Goal: Transaction & Acquisition: Purchase product/service

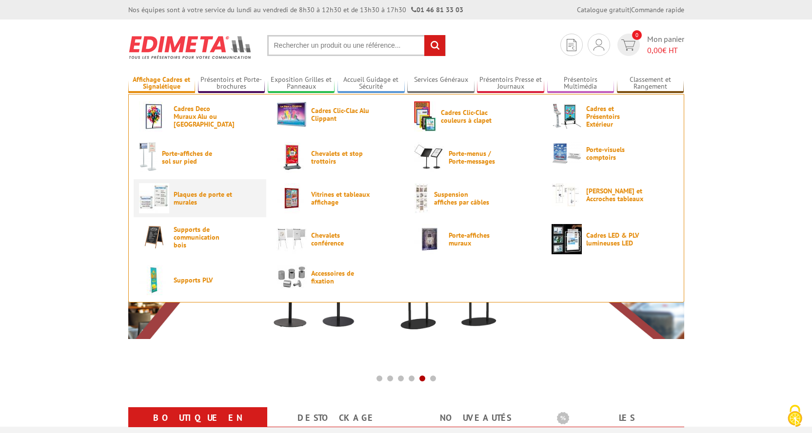
click at [179, 202] on span "Plaques de porte et murales" at bounding box center [203, 199] width 59 height 16
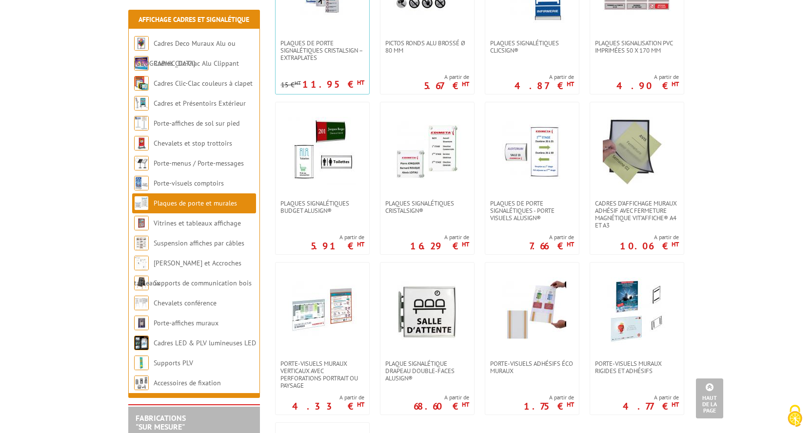
scroll to position [293, 0]
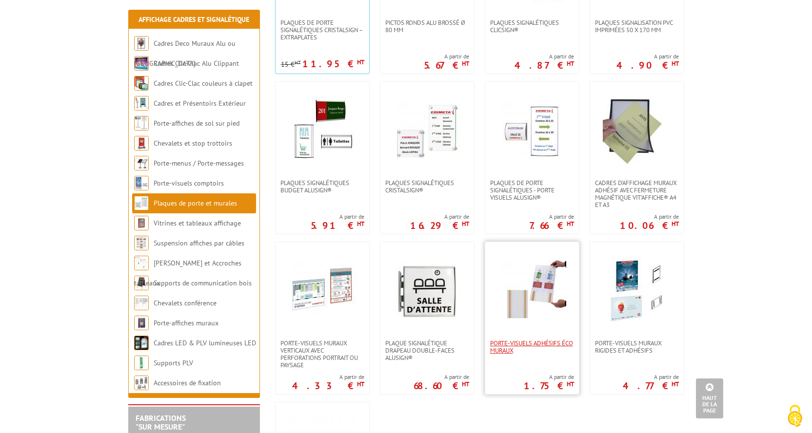
click at [509, 340] on span "Porte-visuels adhésifs éco muraux" at bounding box center [532, 347] width 84 height 15
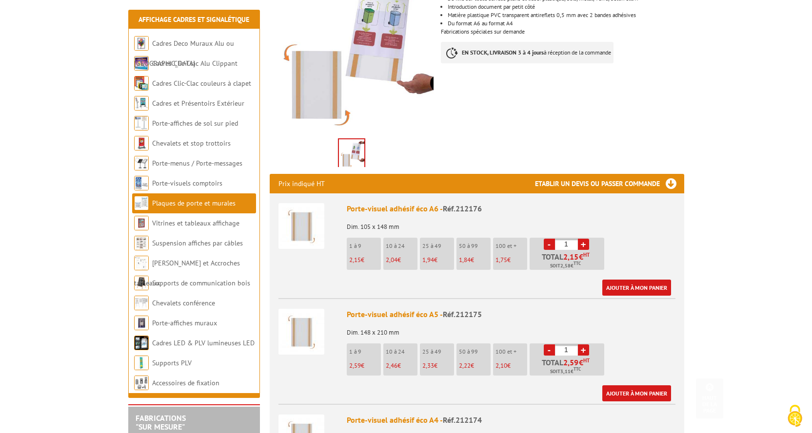
scroll to position [195, 0]
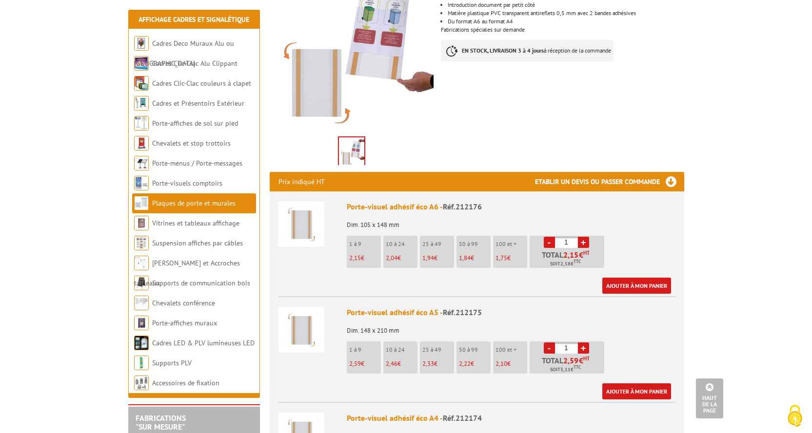
click at [308, 335] on img at bounding box center [301, 330] width 46 height 46
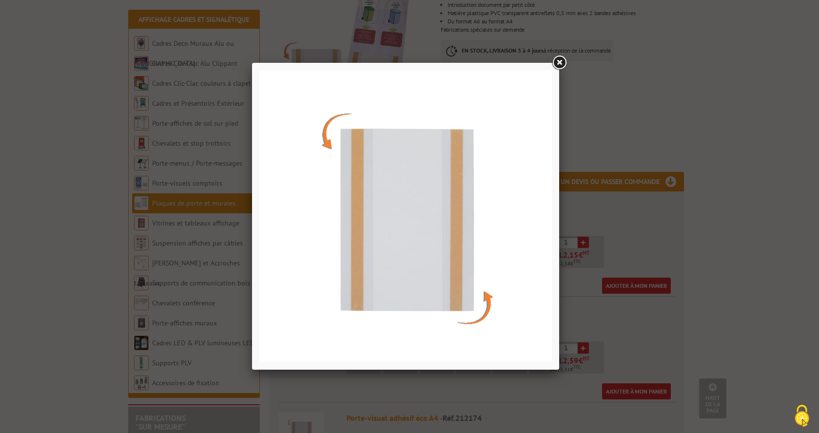
click at [562, 60] on link at bounding box center [559, 63] width 18 height 18
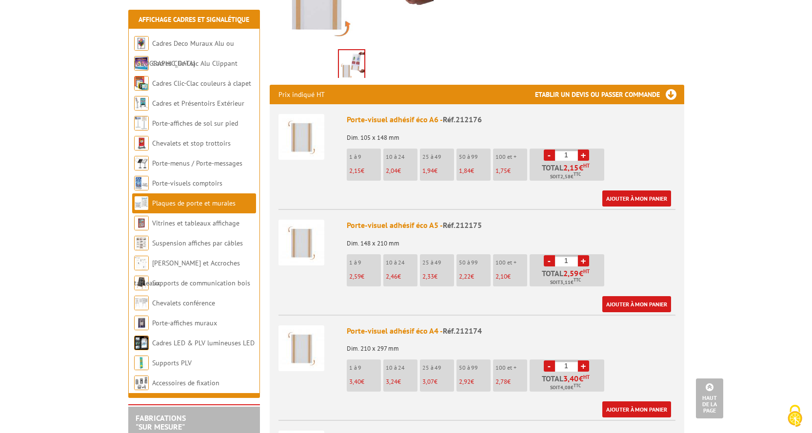
scroll to position [293, 0]
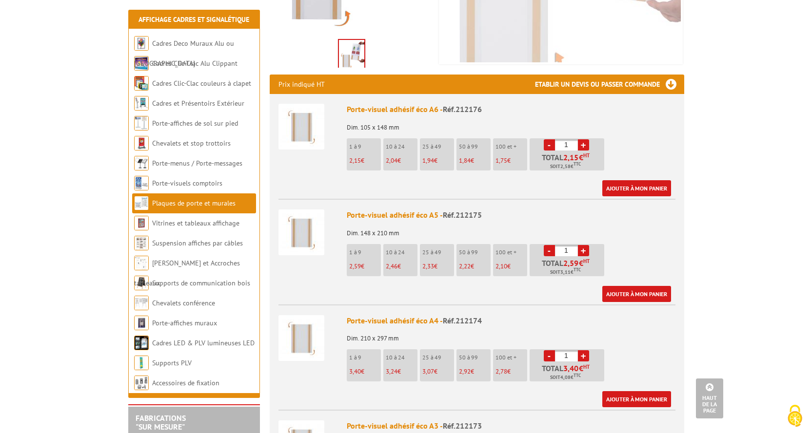
click at [353, 62] on img at bounding box center [351, 55] width 25 height 30
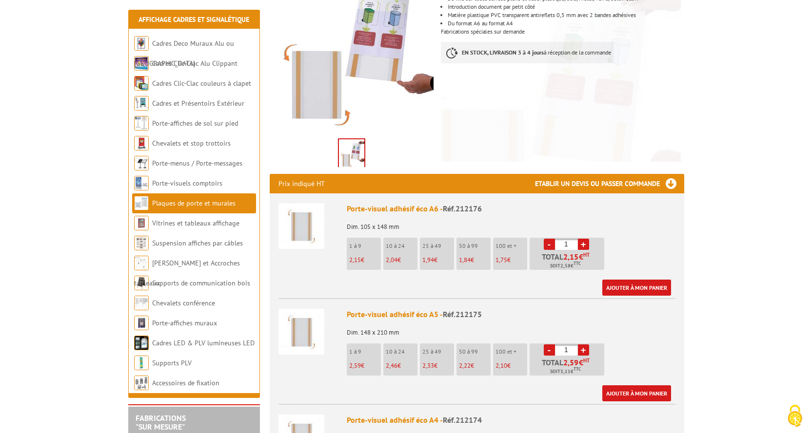
scroll to position [195, 0]
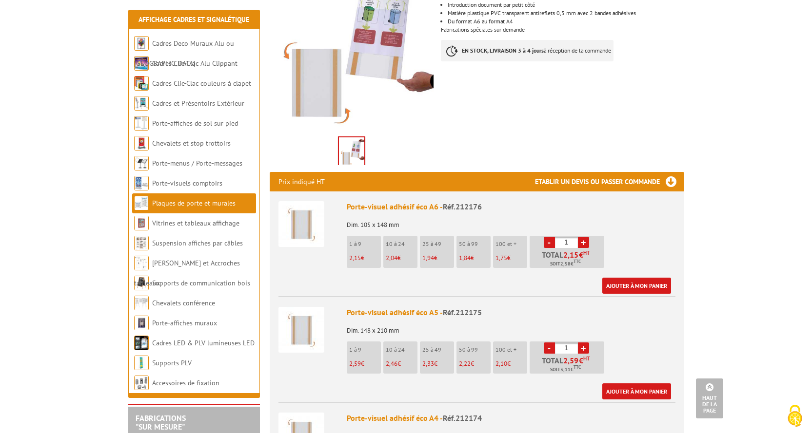
click at [474, 357] on li "50 à 99 2,22 €" at bounding box center [473, 358] width 34 height 32
drag, startPoint x: 568, startPoint y: 348, endPoint x: 560, endPoint y: 348, distance: 8.8
click at [560, 348] on input "1" at bounding box center [566, 348] width 23 height 11
type input "91"
click at [644, 343] on div "Porte-visuel adhésif éco A5 - Réf.212175 Dim. 148 x 210 mm 1 à 9 2,59 € 10 à 24…" at bounding box center [511, 353] width 329 height 93
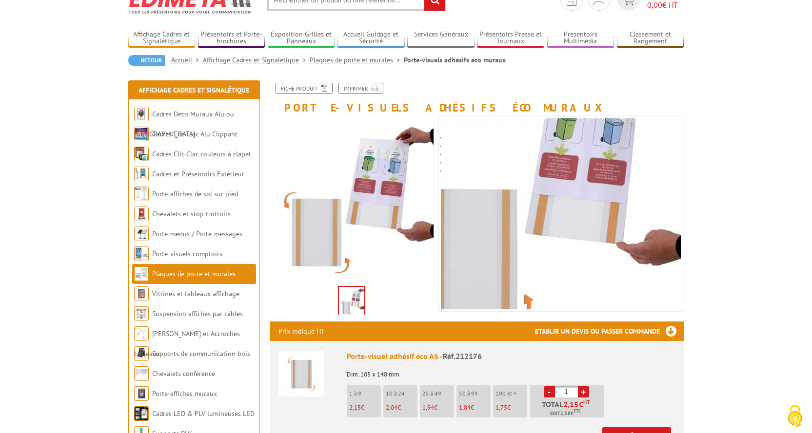
scroll to position [98, 0]
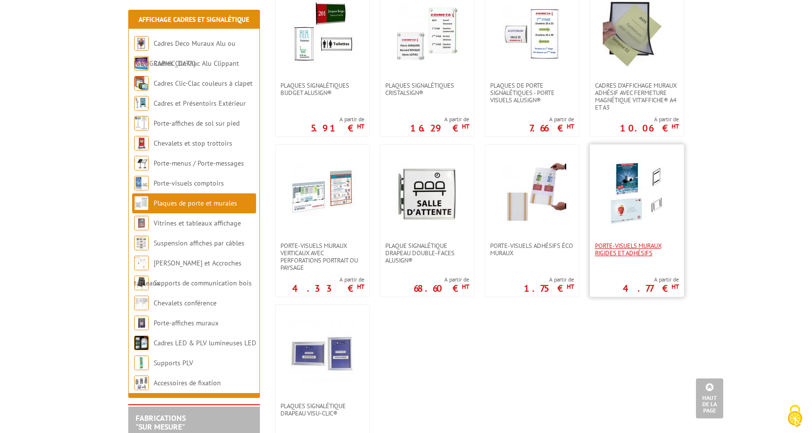
scroll to position [439, 0]
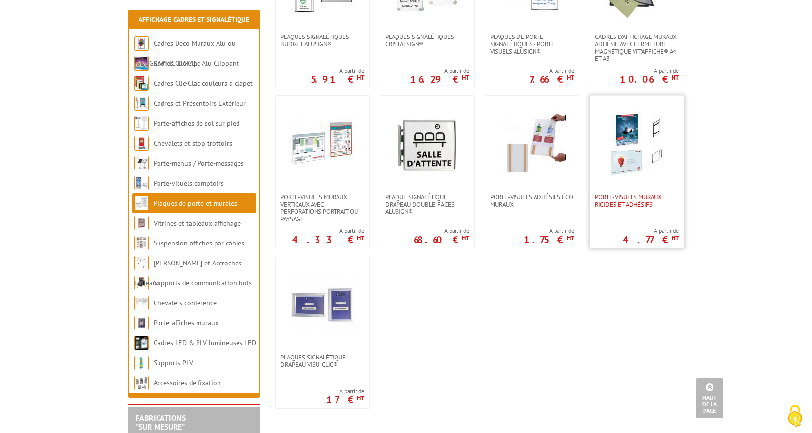
click at [625, 202] on span "Porte-visuels muraux rigides et adhésifs" at bounding box center [637, 201] width 84 height 15
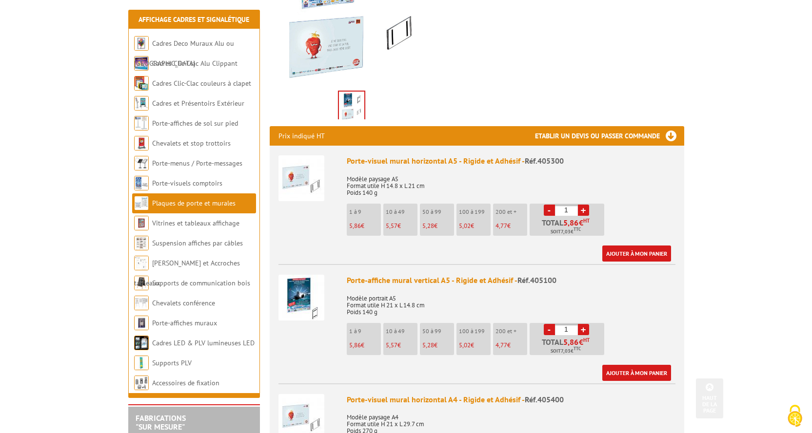
scroll to position [244, 0]
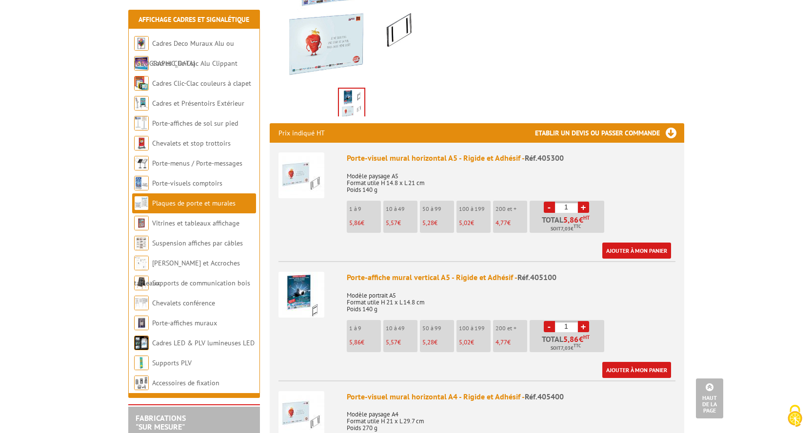
click at [567, 325] on input "1" at bounding box center [566, 326] width 23 height 11
drag, startPoint x: 569, startPoint y: 325, endPoint x: 564, endPoint y: 327, distance: 5.5
click at [564, 327] on input "1" at bounding box center [566, 326] width 23 height 11
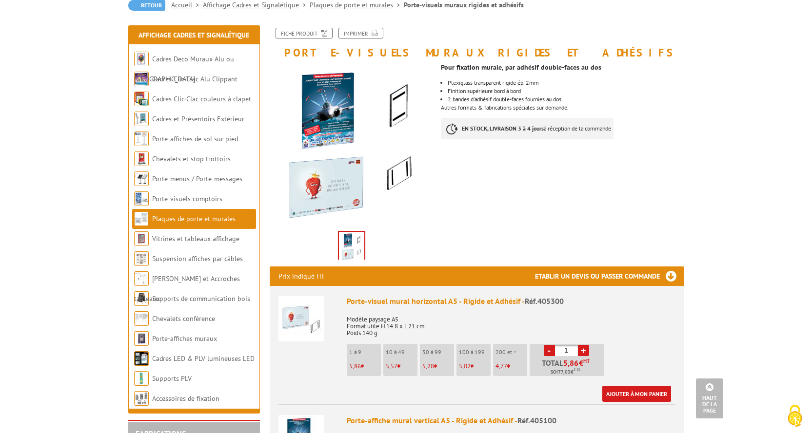
scroll to position [0, 0]
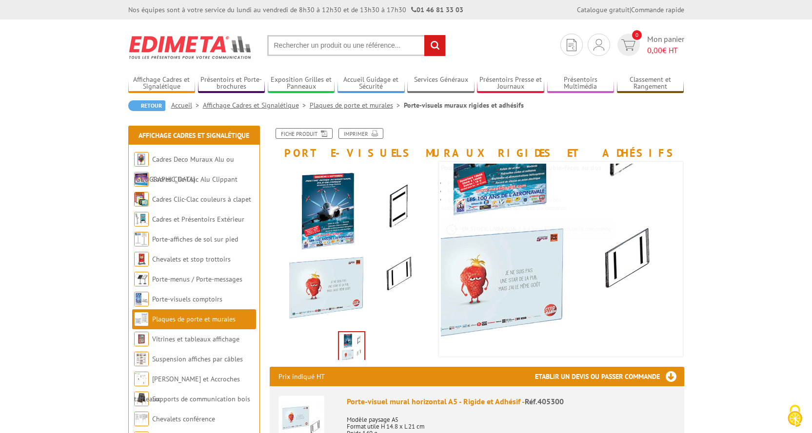
type input "91"
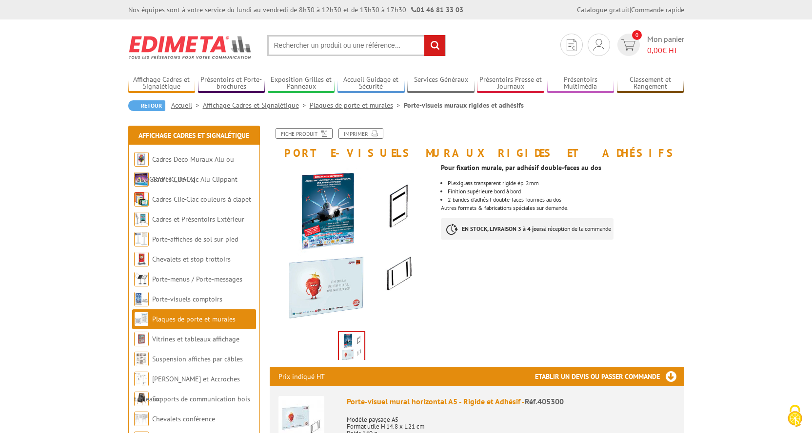
click at [350, 349] on img at bounding box center [351, 347] width 25 height 30
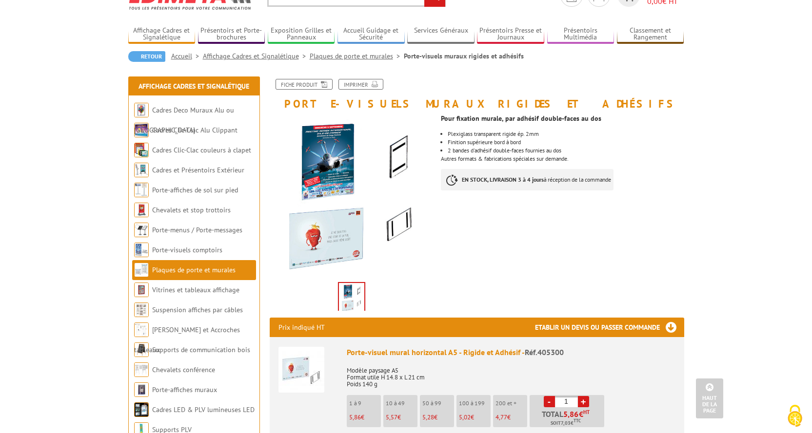
scroll to position [49, 0]
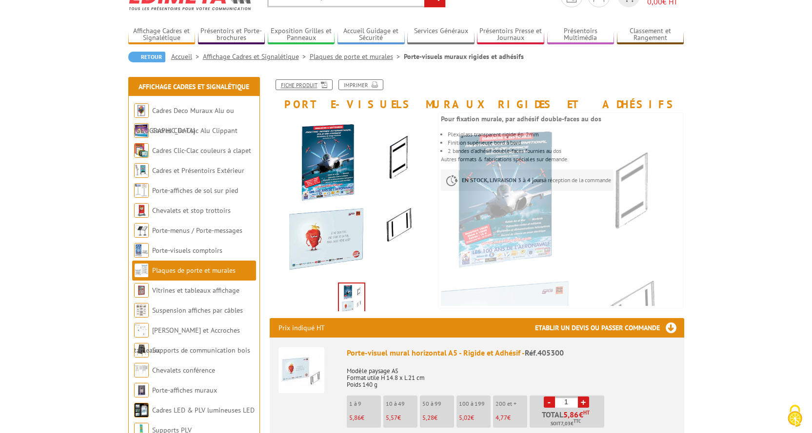
click at [301, 87] on link "Fiche produit" at bounding box center [303, 84] width 57 height 11
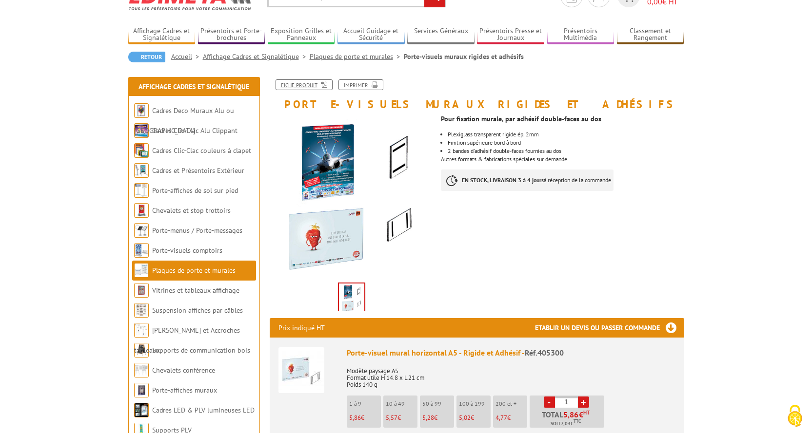
click at [300, 83] on link "Fiche produit" at bounding box center [303, 84] width 57 height 11
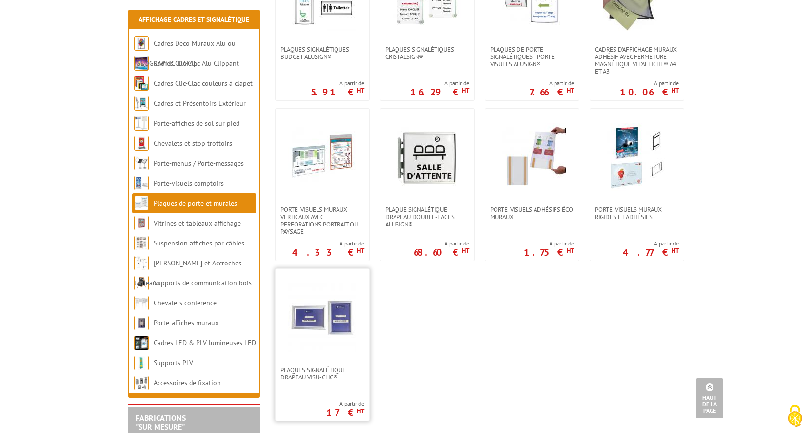
scroll to position [439, 0]
click at [333, 319] on img at bounding box center [322, 318] width 68 height 68
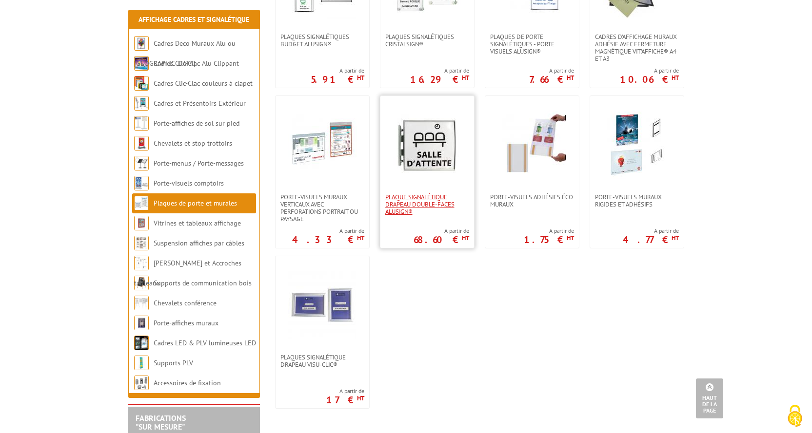
scroll to position [390, 0]
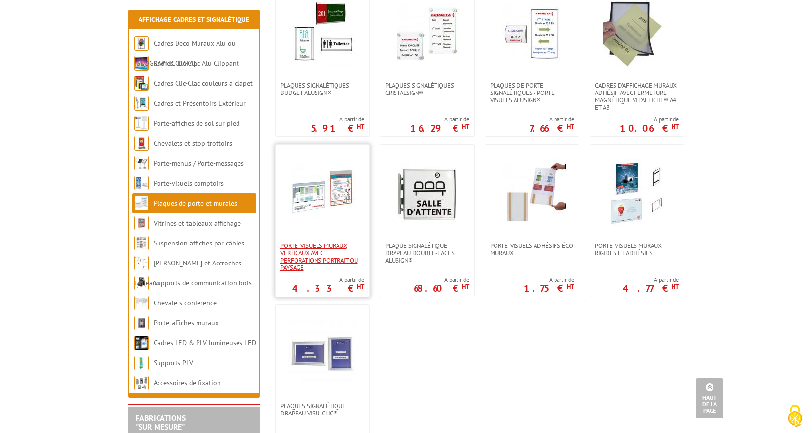
click at [310, 257] on span "Porte-visuels muraux verticaux avec perforations portrait ou paysage" at bounding box center [322, 256] width 84 height 29
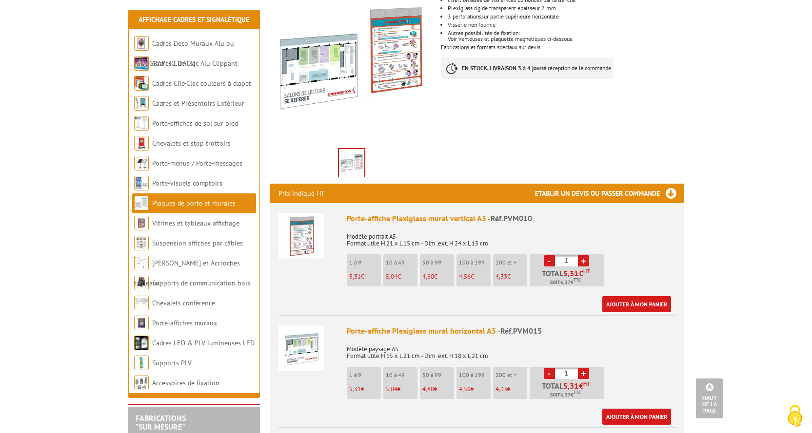
scroll to position [49, 0]
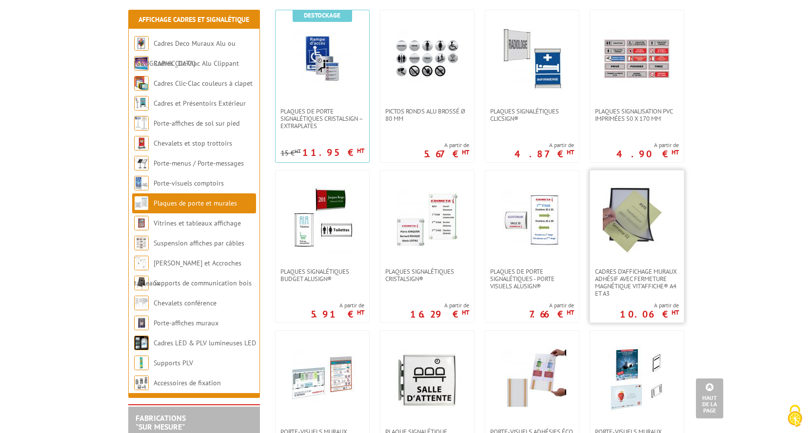
scroll to position [146, 0]
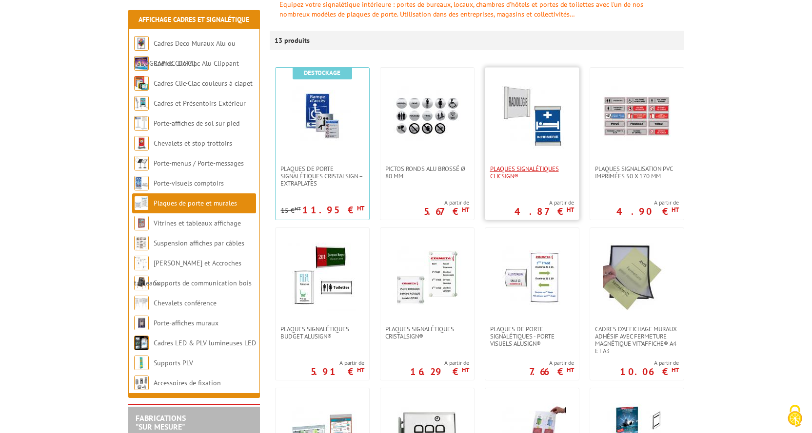
click at [506, 166] on span "Plaques signalétiques ClicSign®" at bounding box center [532, 172] width 84 height 15
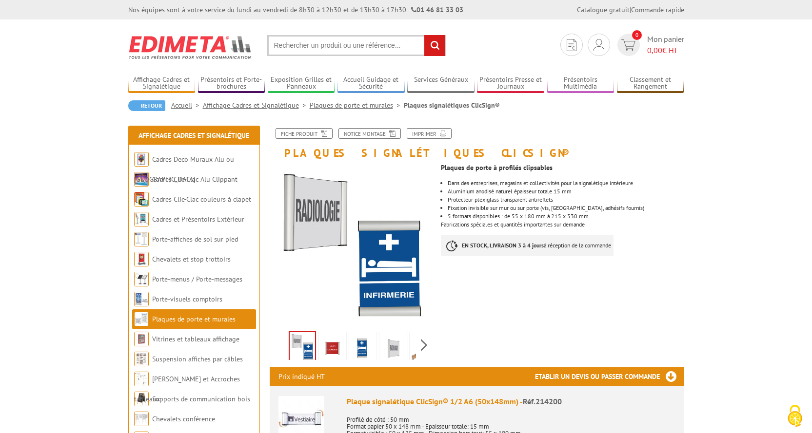
click at [362, 346] on img at bounding box center [362, 348] width 23 height 30
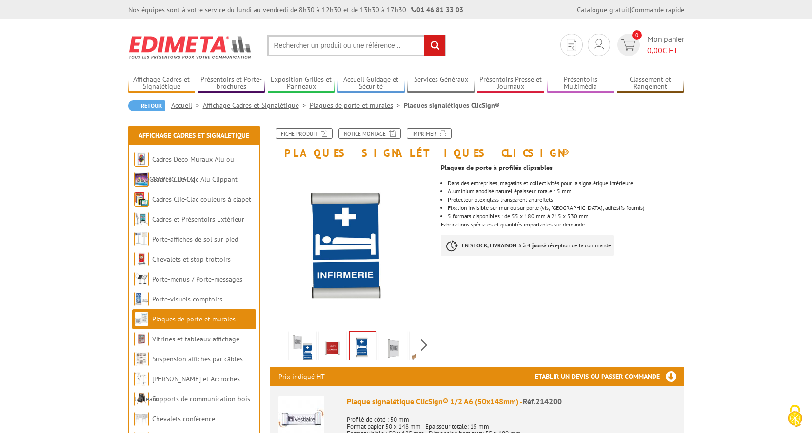
click at [333, 348] on img at bounding box center [332, 348] width 23 height 30
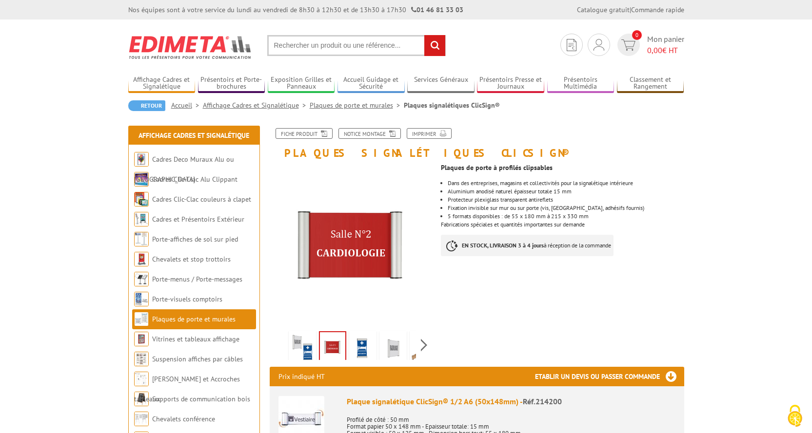
click at [396, 345] on img at bounding box center [392, 348] width 23 height 30
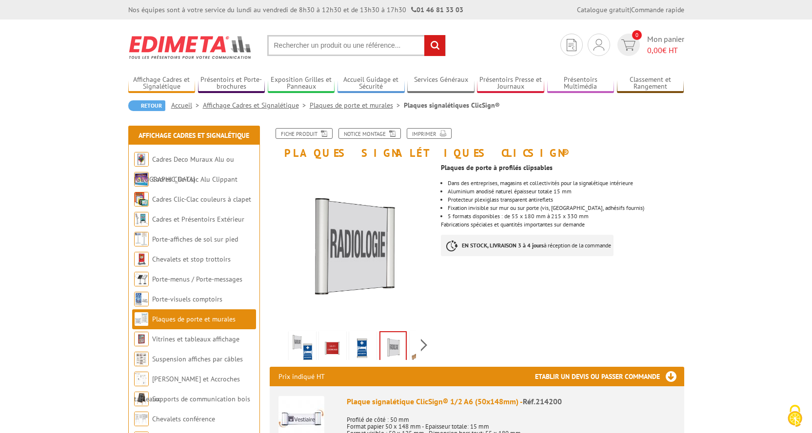
click at [365, 353] on img at bounding box center [362, 348] width 23 height 30
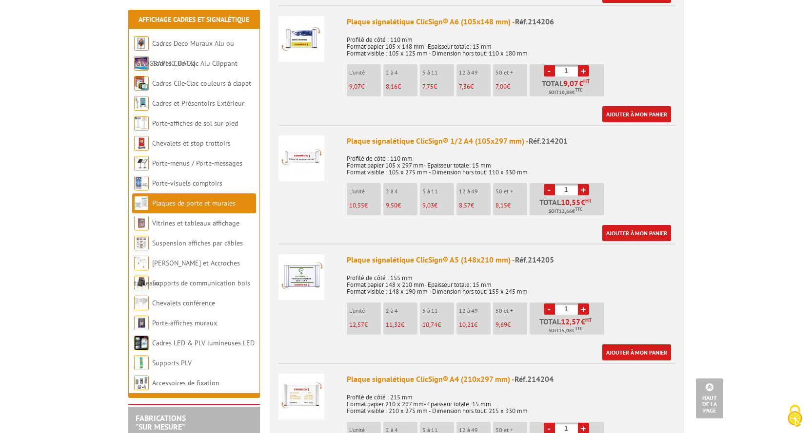
scroll to position [536, 0]
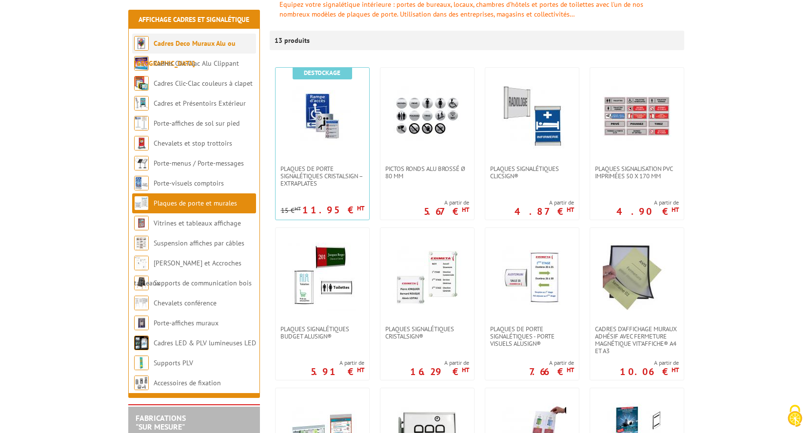
click at [227, 41] on link "Cadres Deco Muraux Alu ou [GEOGRAPHIC_DATA]" at bounding box center [184, 53] width 101 height 29
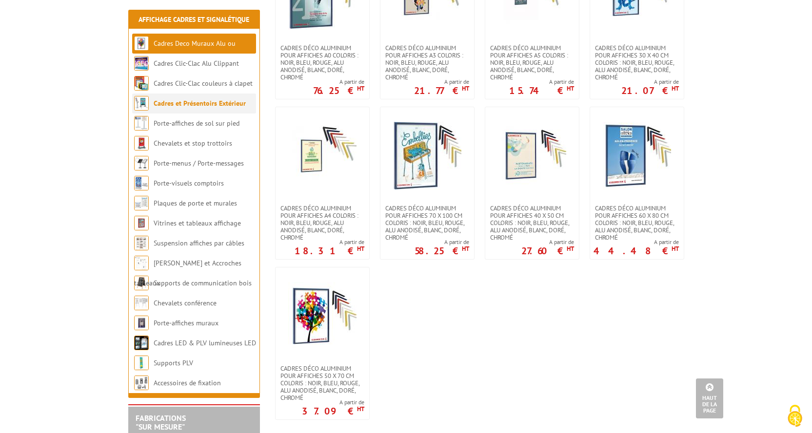
scroll to position [926, 0]
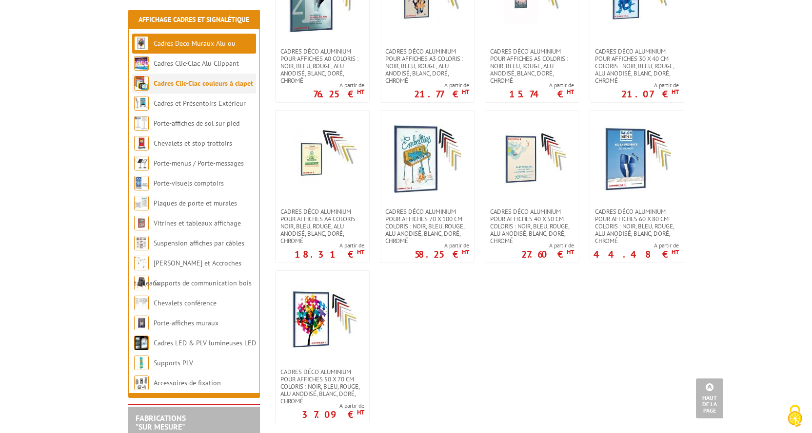
click at [196, 86] on link "Cadres Clic-Clac couleurs à clapet" at bounding box center [203, 83] width 99 height 9
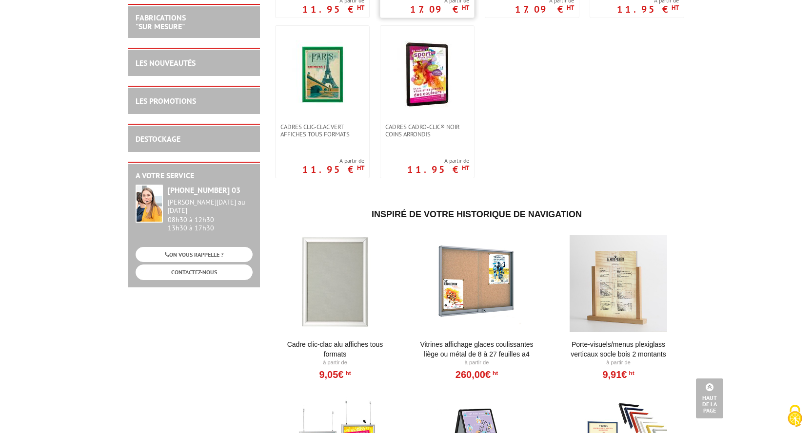
scroll to position [244, 0]
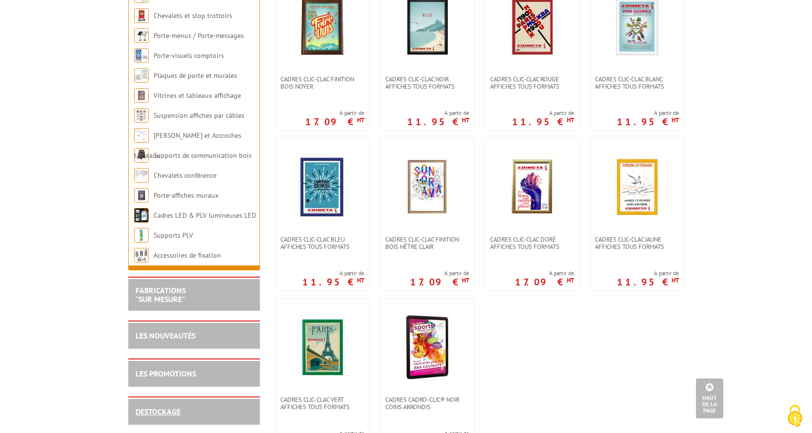
click at [176, 411] on link "DESTOCKAGE" at bounding box center [158, 412] width 45 height 10
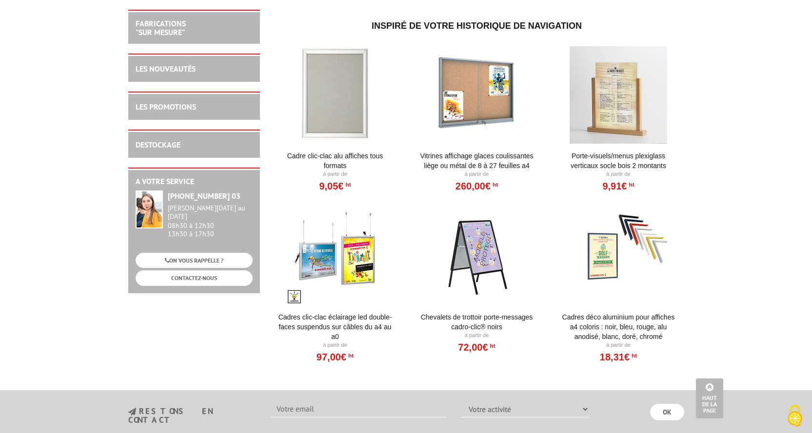
scroll to position [1853, 0]
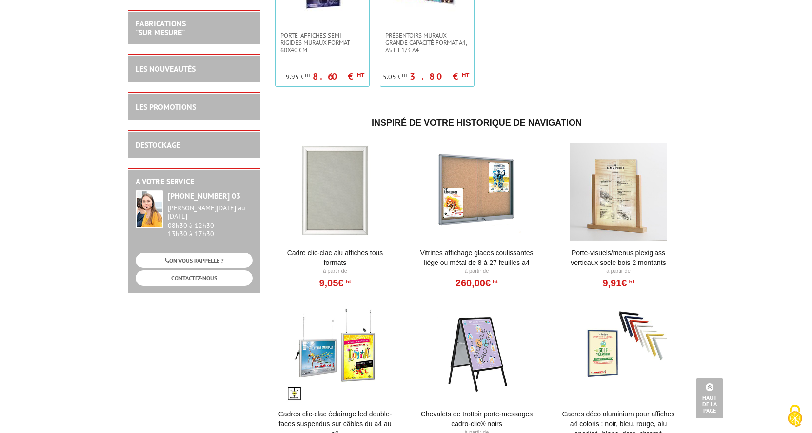
click at [326, 254] on link "Cadre Clic-Clac Alu affiches tous formats" at bounding box center [335, 258] width 120 height 20
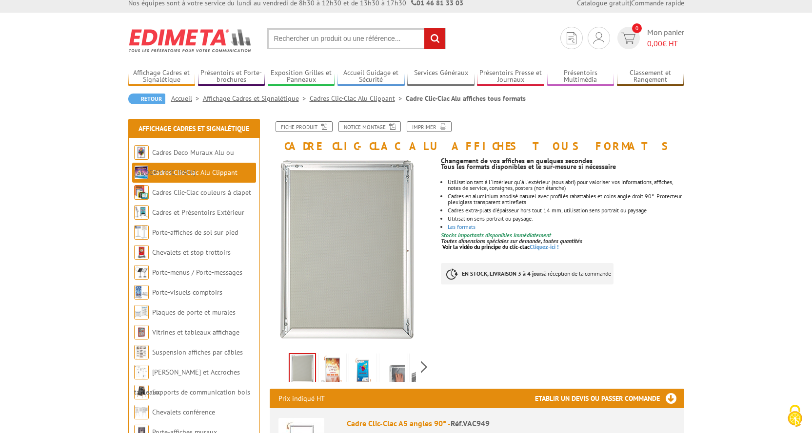
scroll to position [244, 0]
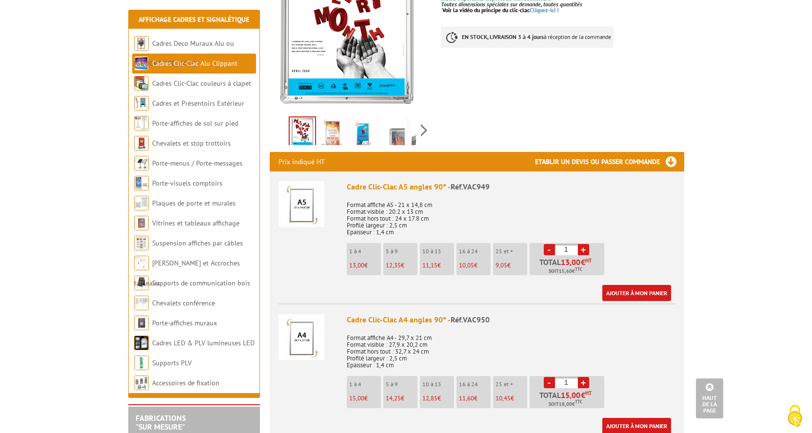
click at [585, 251] on link "+" at bounding box center [583, 249] width 11 height 11
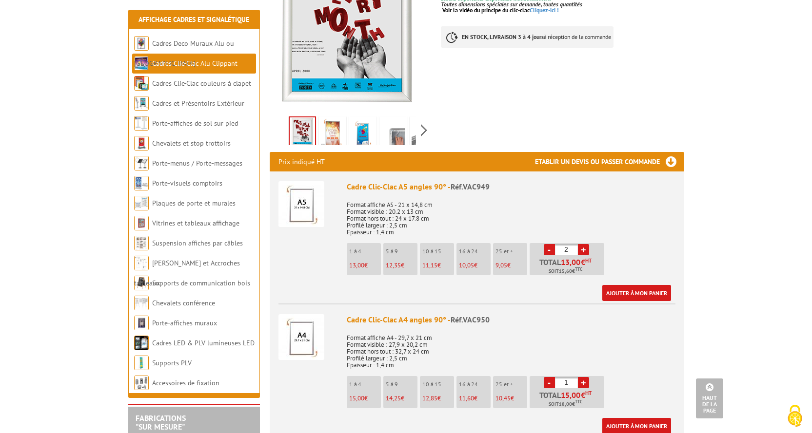
click at [585, 251] on link "+" at bounding box center [583, 249] width 11 height 11
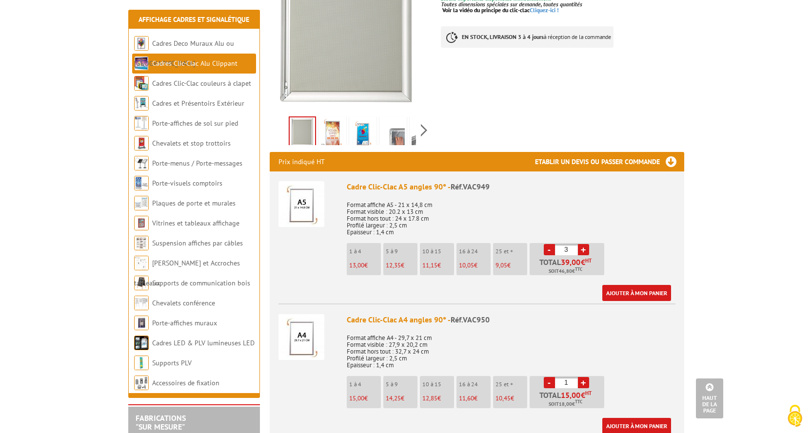
click at [585, 251] on link "+" at bounding box center [583, 249] width 11 height 11
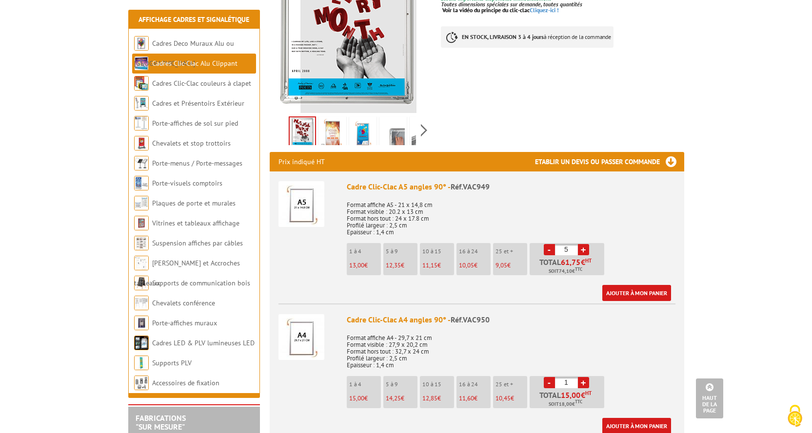
click at [585, 251] on link "+" at bounding box center [583, 249] width 11 height 11
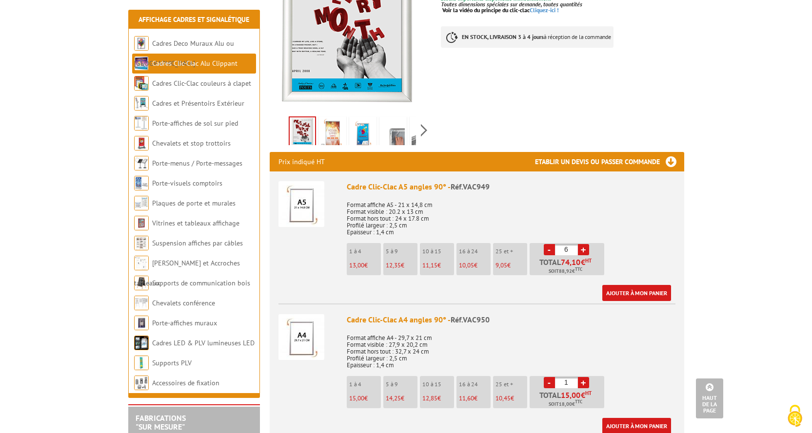
click at [585, 251] on link "+" at bounding box center [583, 249] width 11 height 11
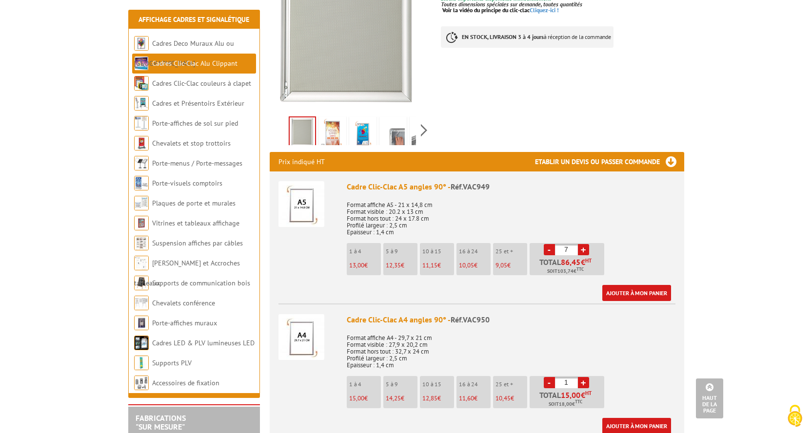
click at [585, 251] on link "+" at bounding box center [583, 249] width 11 height 11
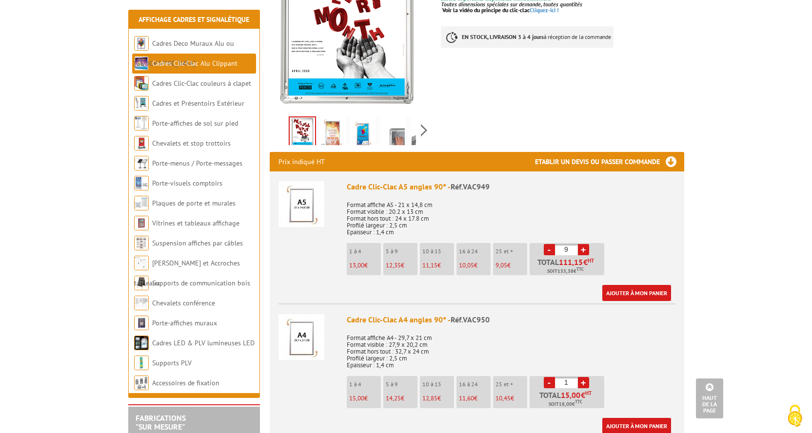
click at [585, 251] on link "+" at bounding box center [583, 249] width 11 height 11
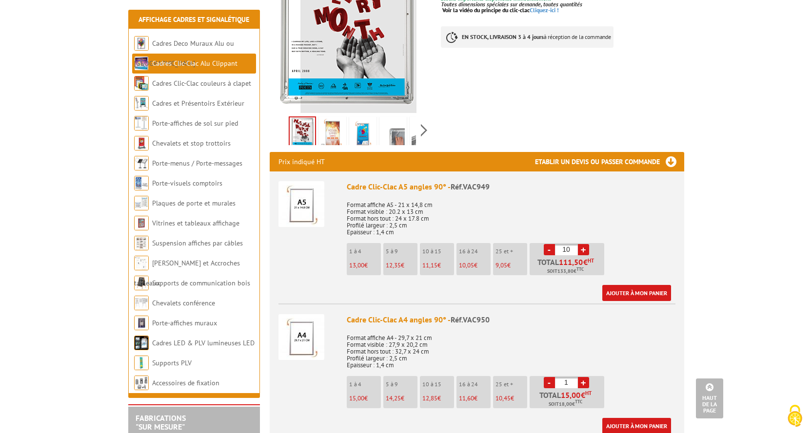
click at [585, 251] on link "+" at bounding box center [583, 249] width 11 height 11
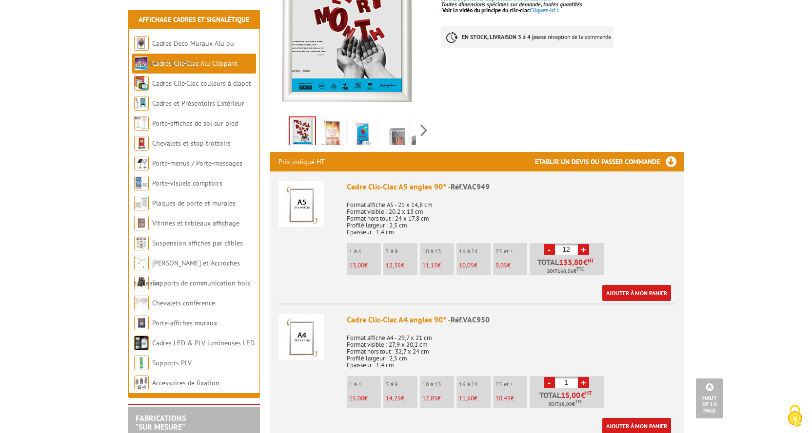
click at [585, 251] on link "+" at bounding box center [583, 249] width 11 height 11
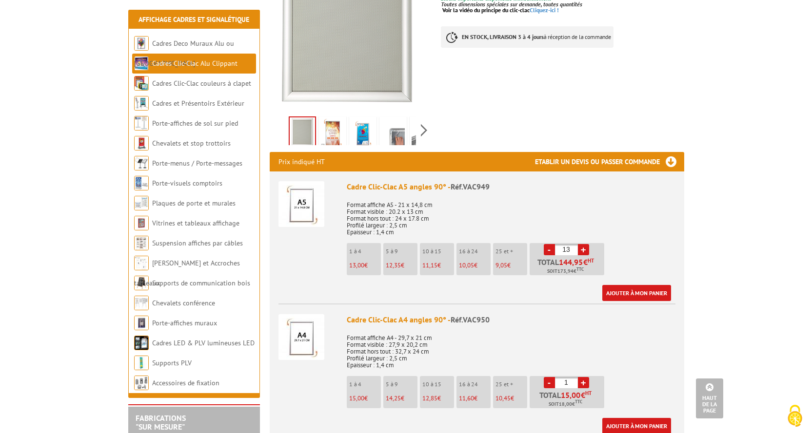
click at [585, 251] on link "+" at bounding box center [583, 249] width 11 height 11
click at [566, 248] on input "14" at bounding box center [566, 249] width 23 height 11
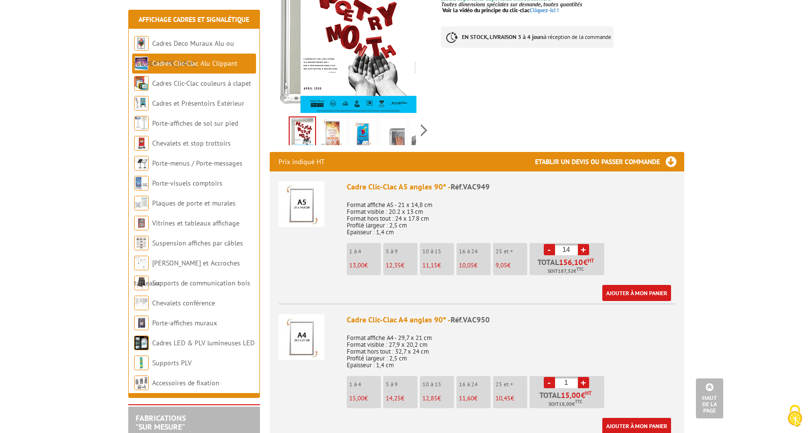
drag, startPoint x: 564, startPoint y: 251, endPoint x: 573, endPoint y: 247, distance: 10.7
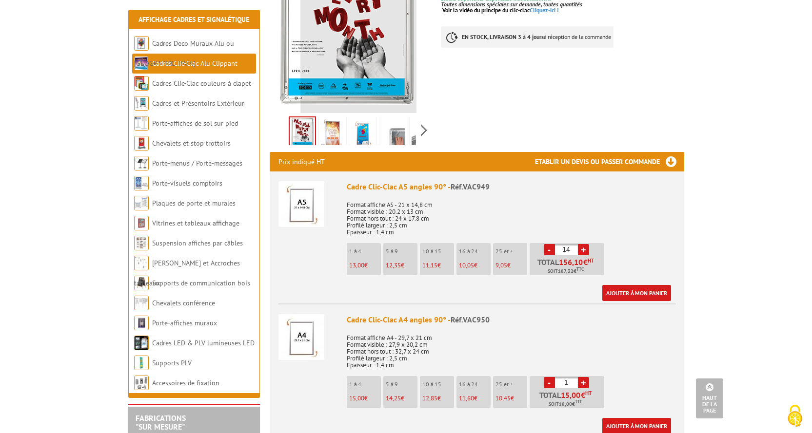
click at [573, 247] on input "14" at bounding box center [566, 249] width 23 height 11
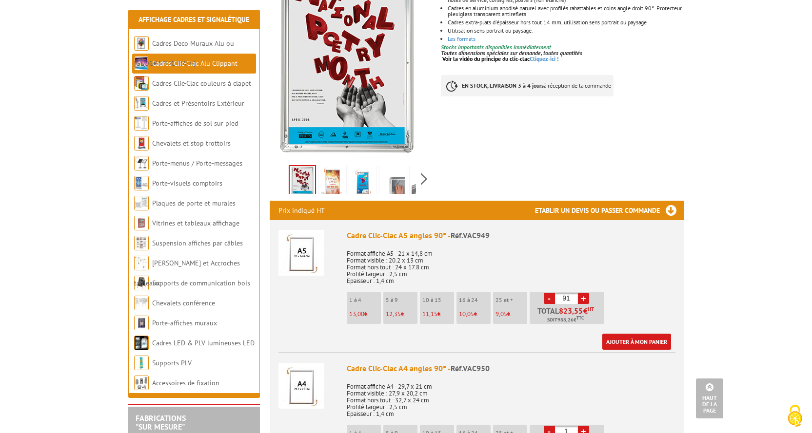
scroll to position [0, 0]
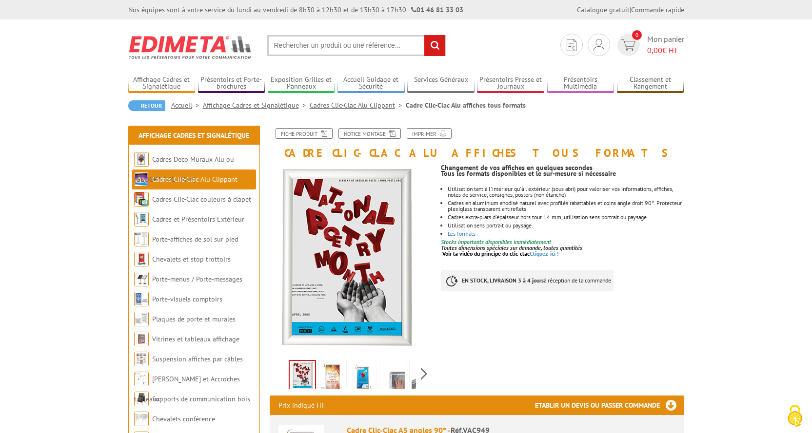
type input "91"
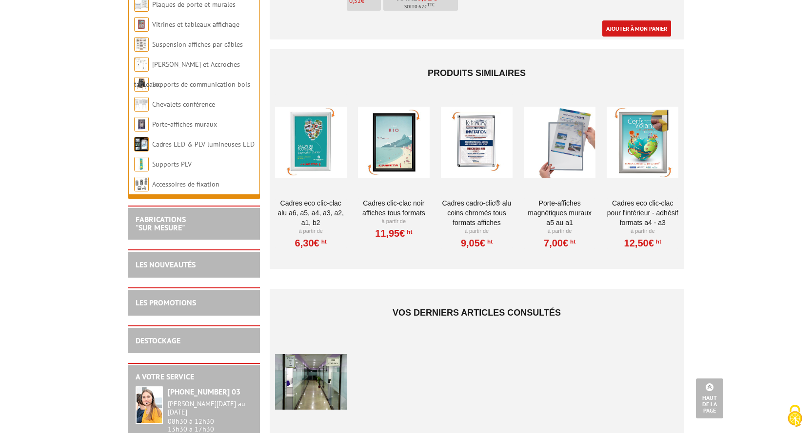
scroll to position [3352, 0]
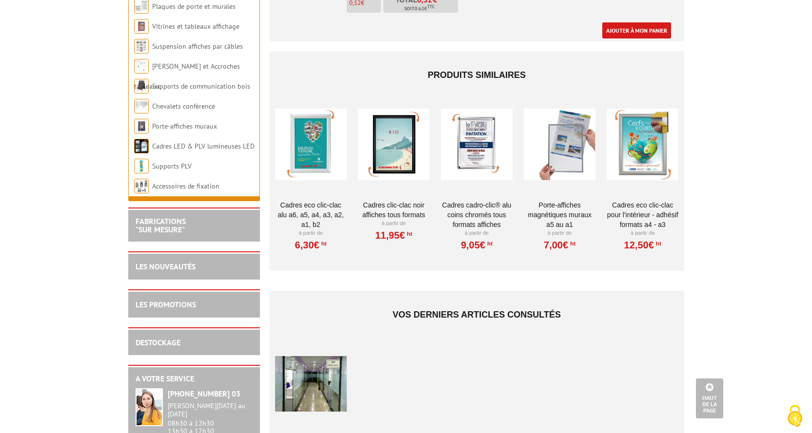
click at [304, 143] on div at bounding box center [311, 145] width 72 height 98
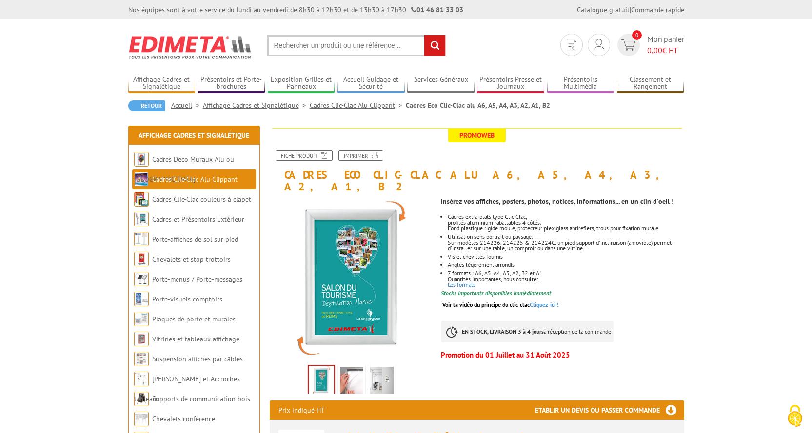
click at [353, 375] on img at bounding box center [351, 382] width 23 height 30
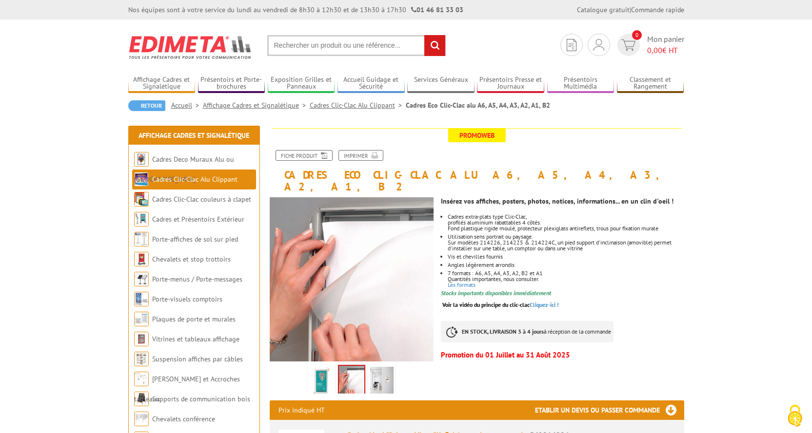
click at [385, 375] on img at bounding box center [381, 382] width 23 height 30
